Goal: Find specific fact: Find specific fact

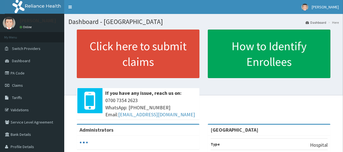
click at [32, 95] on link "Tariffs" at bounding box center [32, 98] width 64 height 12
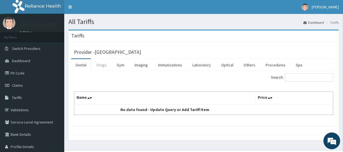
click at [106, 66] on link "Drugs" at bounding box center [101, 65] width 19 height 12
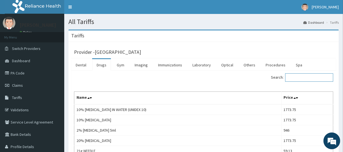
click at [299, 76] on input "Search:" at bounding box center [309, 77] width 48 height 8
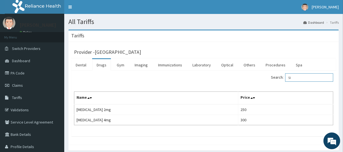
type input "S"
type input "G"
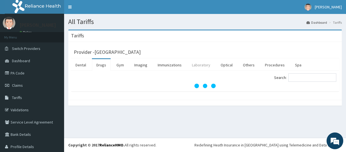
click at [201, 65] on link "Laboratory" at bounding box center [201, 65] width 27 height 12
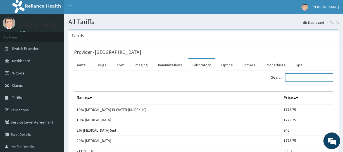
click at [312, 77] on input "Search:" at bounding box center [309, 77] width 48 height 8
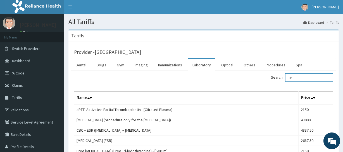
type input "T"
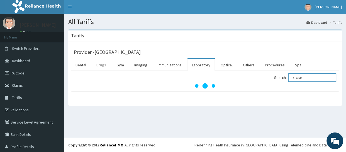
type input "OTOME"
click at [106, 66] on link "Drugs" at bounding box center [101, 65] width 19 height 12
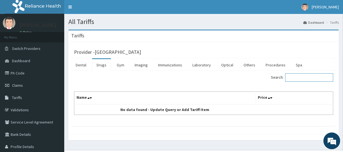
click at [298, 73] on input "Search:" at bounding box center [309, 77] width 48 height 8
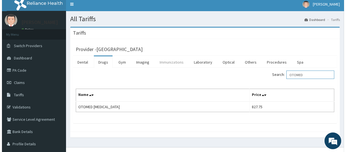
scroll to position [4, 0]
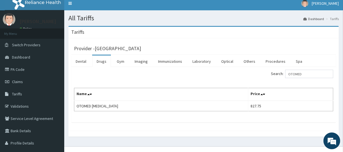
click at [242, 149] on footer "Redefining Heath Insurance in Africa using Telemedicine and Data Science! Copyr…" at bounding box center [203, 153] width 278 height 14
drag, startPoint x: 310, startPoint y: 72, endPoint x: 307, endPoint y: 76, distance: 5.3
click at [310, 70] on input "OTOMED" at bounding box center [309, 74] width 48 height 8
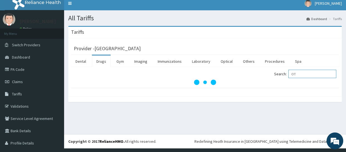
type input "O"
type input "TYHYROID"
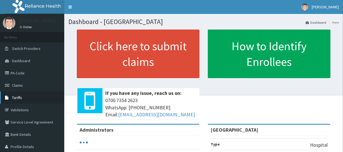
click at [25, 102] on link "Tariffs" at bounding box center [32, 98] width 64 height 12
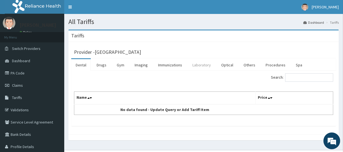
click at [193, 67] on link "Laboratory" at bounding box center [201, 65] width 27 height 12
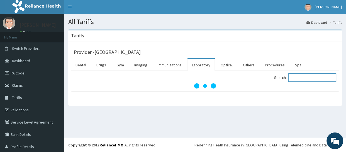
click at [303, 78] on input "Search:" at bounding box center [313, 77] width 48 height 8
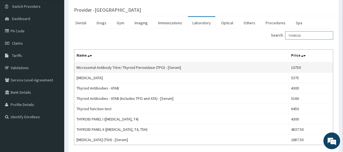
scroll to position [50, 0]
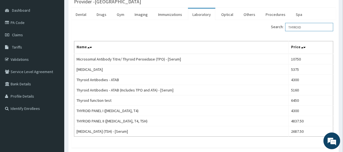
type input "THYROID"
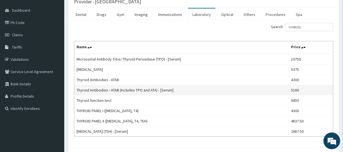
click at [243, 87] on td "Thyroid Antibodies - ATAB (Includes TPO and ATA) - [Serum]" at bounding box center [181, 90] width 214 height 10
